Goal: Transaction & Acquisition: Purchase product/service

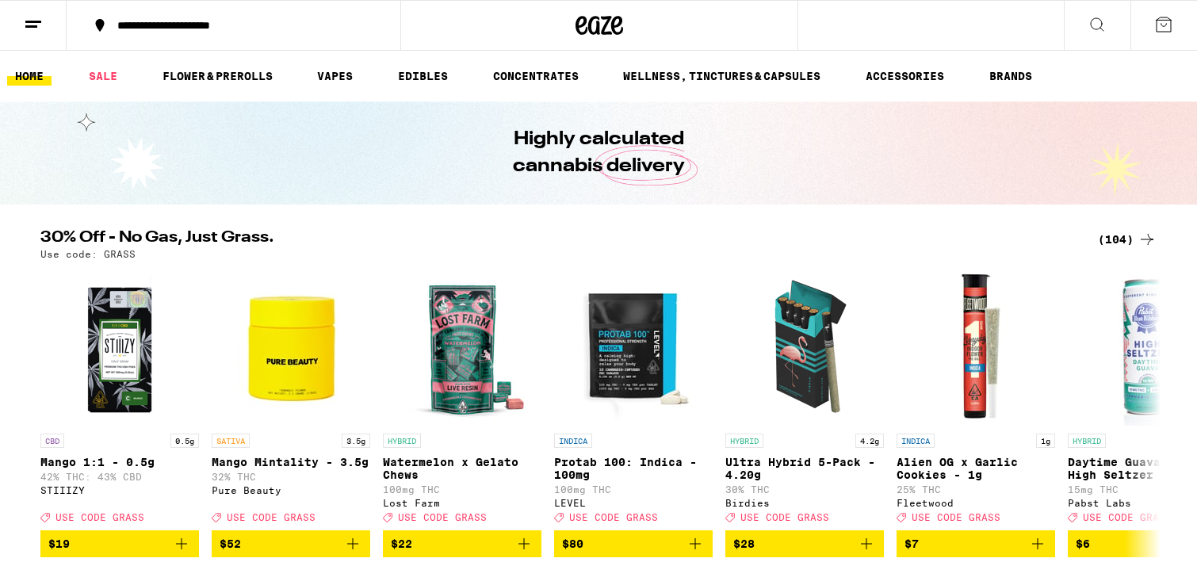
click at [1090, 23] on icon at bounding box center [1096, 24] width 13 height 13
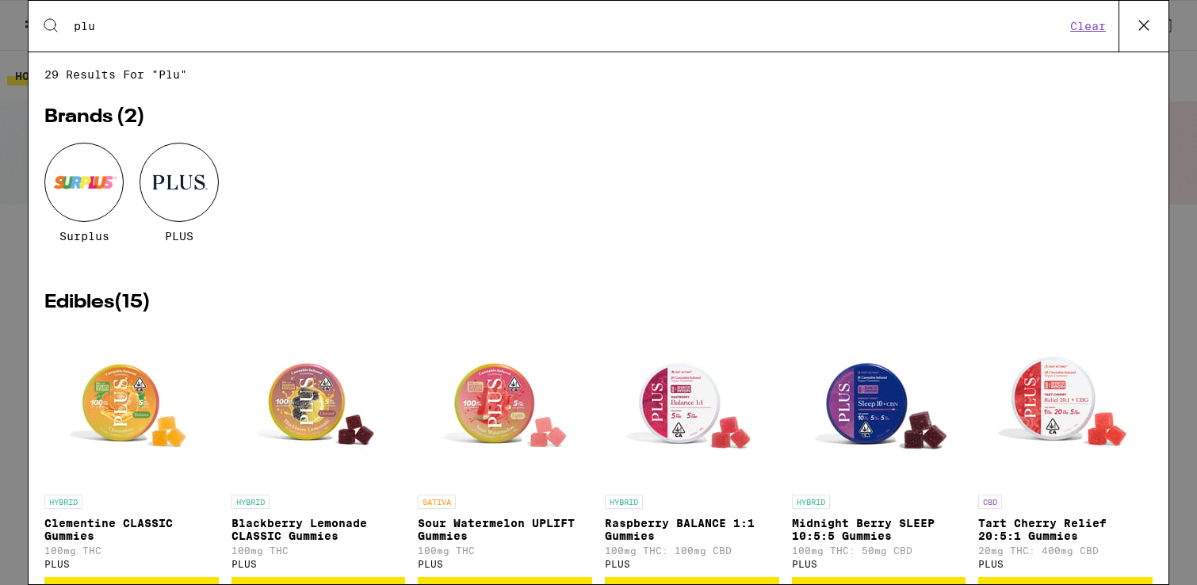
type input "plu"
click at [181, 183] on div at bounding box center [178, 182] width 79 height 79
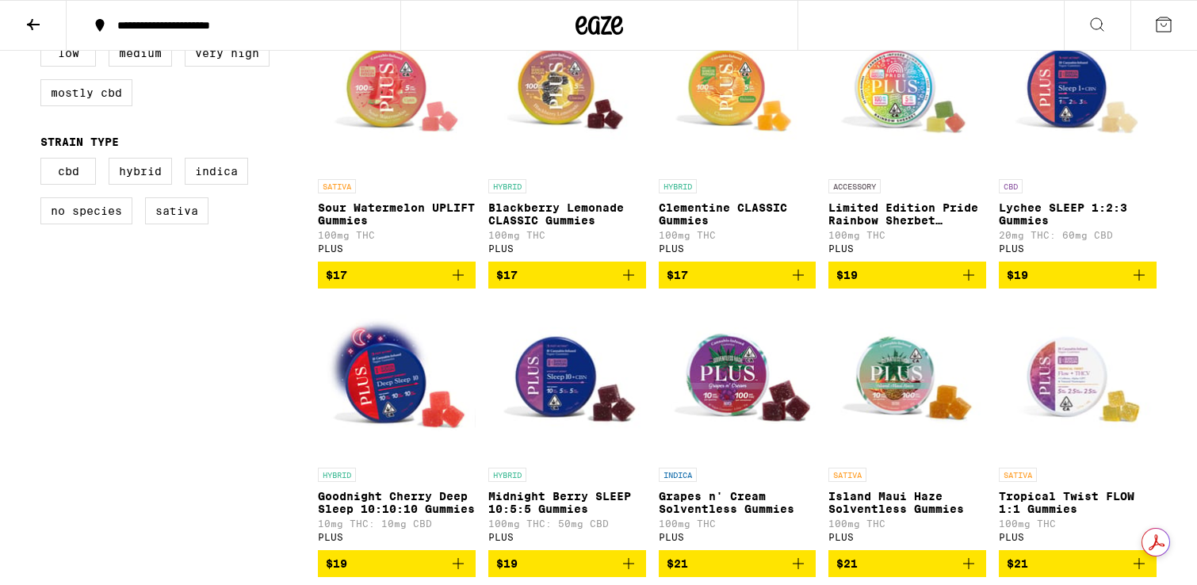
scroll to position [498, 0]
